Goal: Go to known website: Go to known website

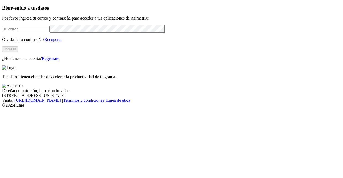
click at [32, 33] on form at bounding box center [171, 29] width 339 height 8
click at [30, 32] on input "email" at bounding box center [25, 29] width 47 height 6
type input "[PERSON_NAME][EMAIL_ADDRESS][PERSON_NAME][DOMAIN_NAME]"
click input "submit" at bounding box center [0, 0] width 0 height 0
